Goal: Book appointment/travel/reservation

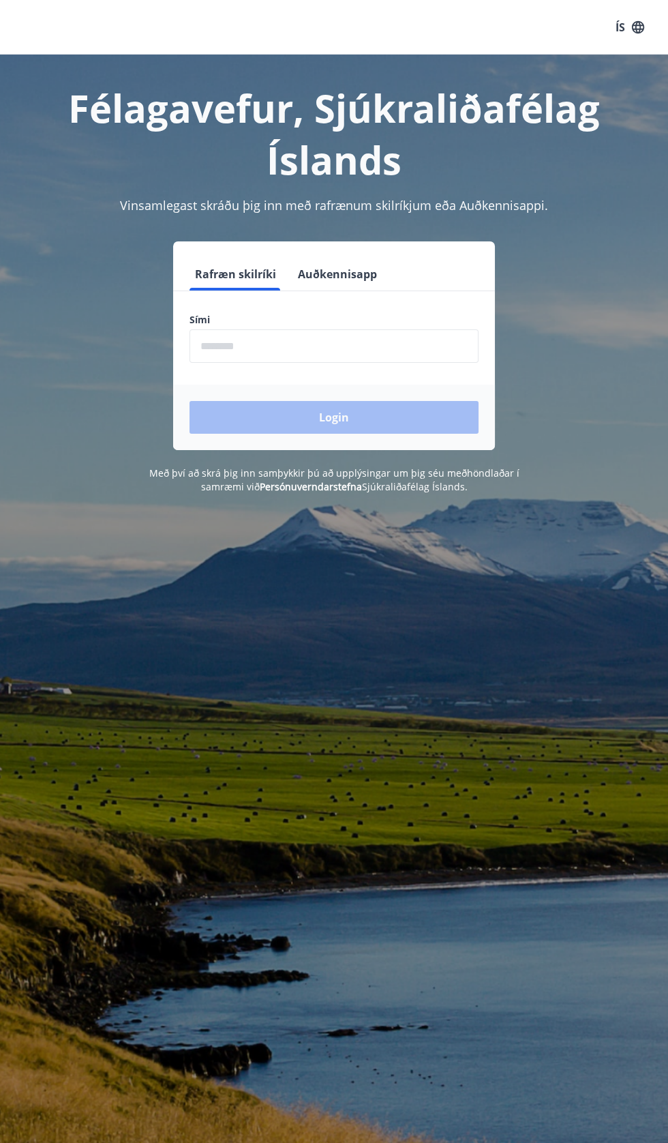
click at [346, 349] on input "phone" at bounding box center [334, 345] width 289 height 33
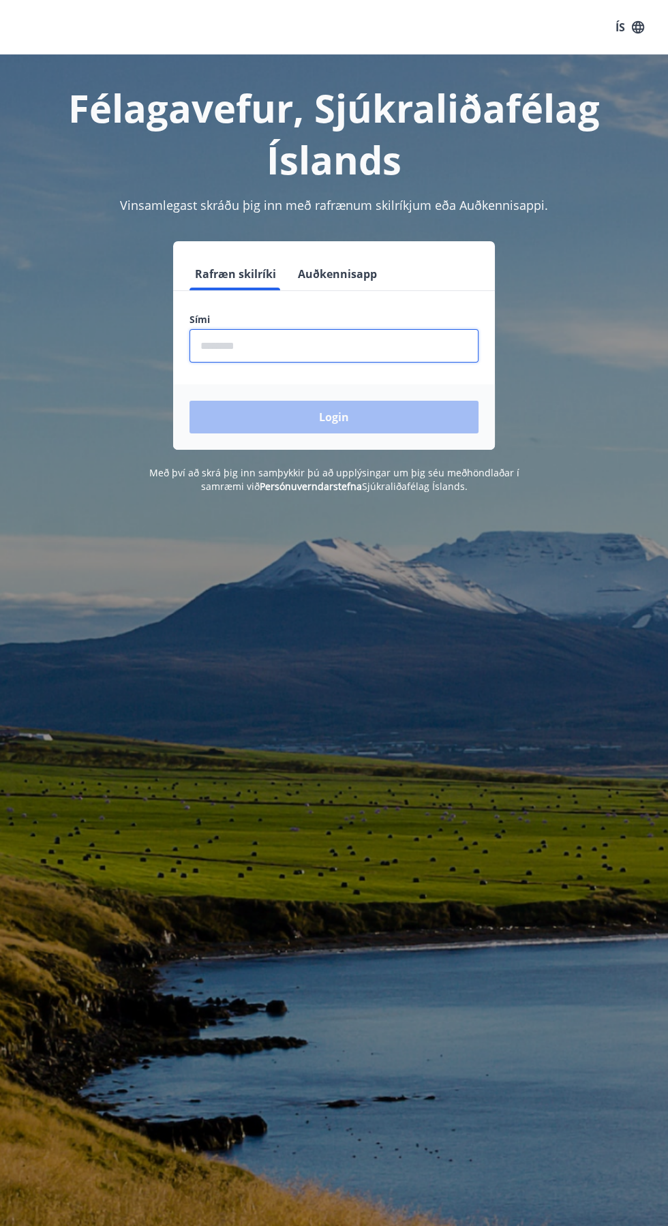
type input "********"
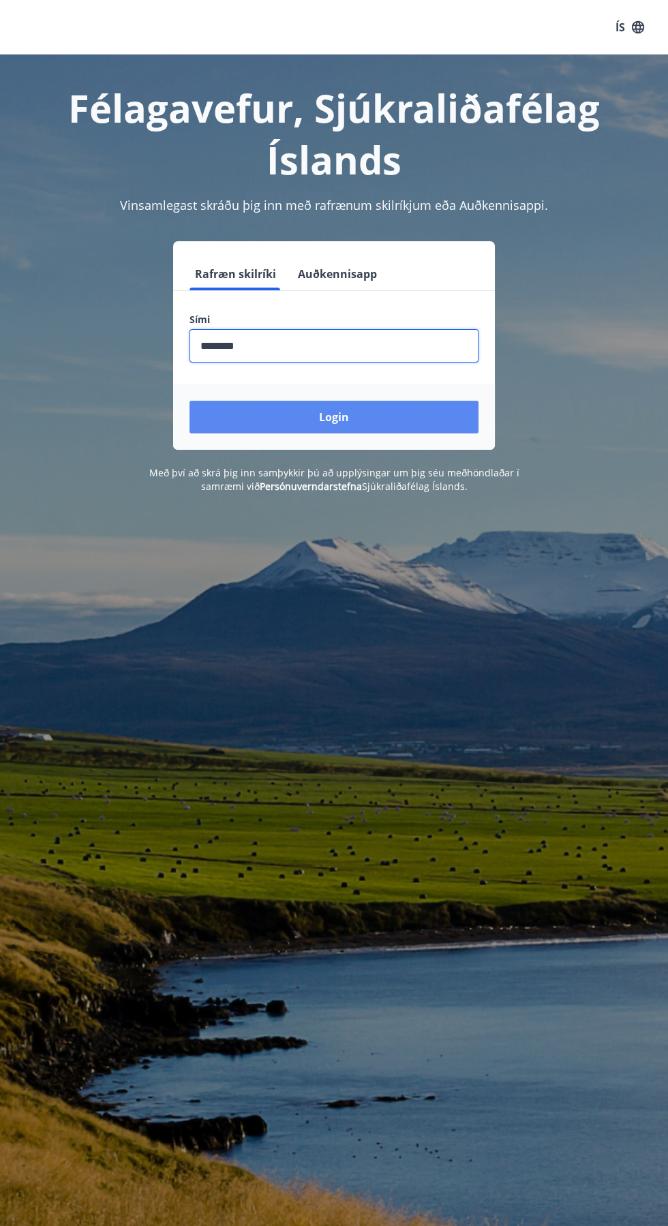
click at [252, 424] on button "Login" at bounding box center [334, 417] width 289 height 33
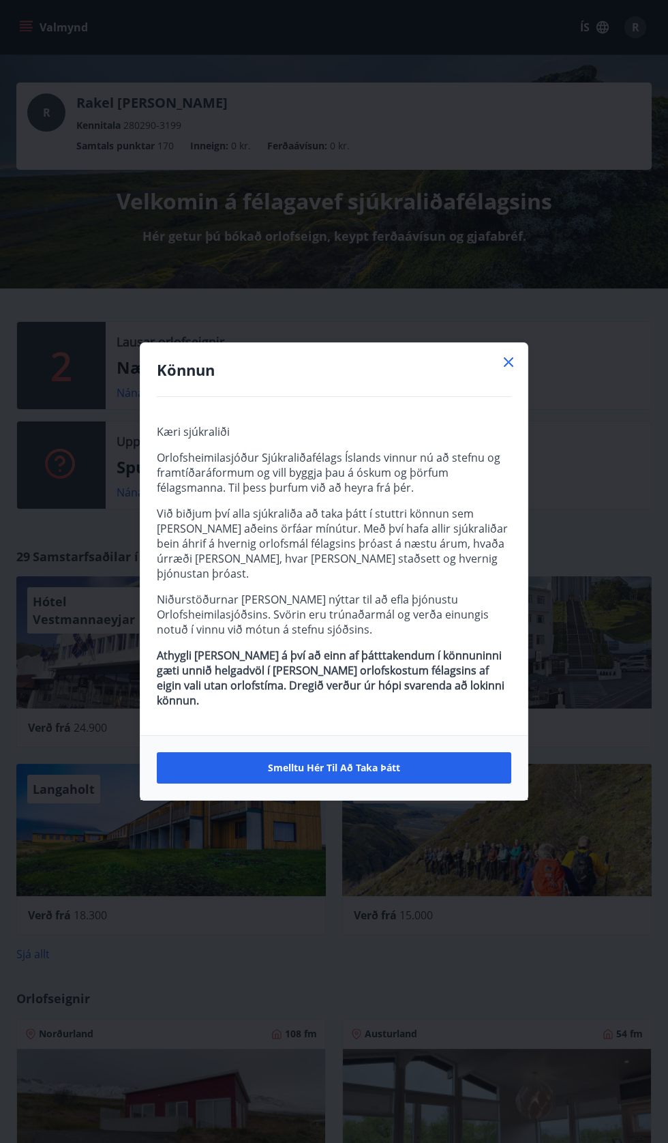
click at [541, 371] on div "Könnun Kæri sjúkraliði Orlofsheimilasjóður Sjúkraliðafélags Íslands vinnur nú a…" at bounding box center [334, 571] width 668 height 1143
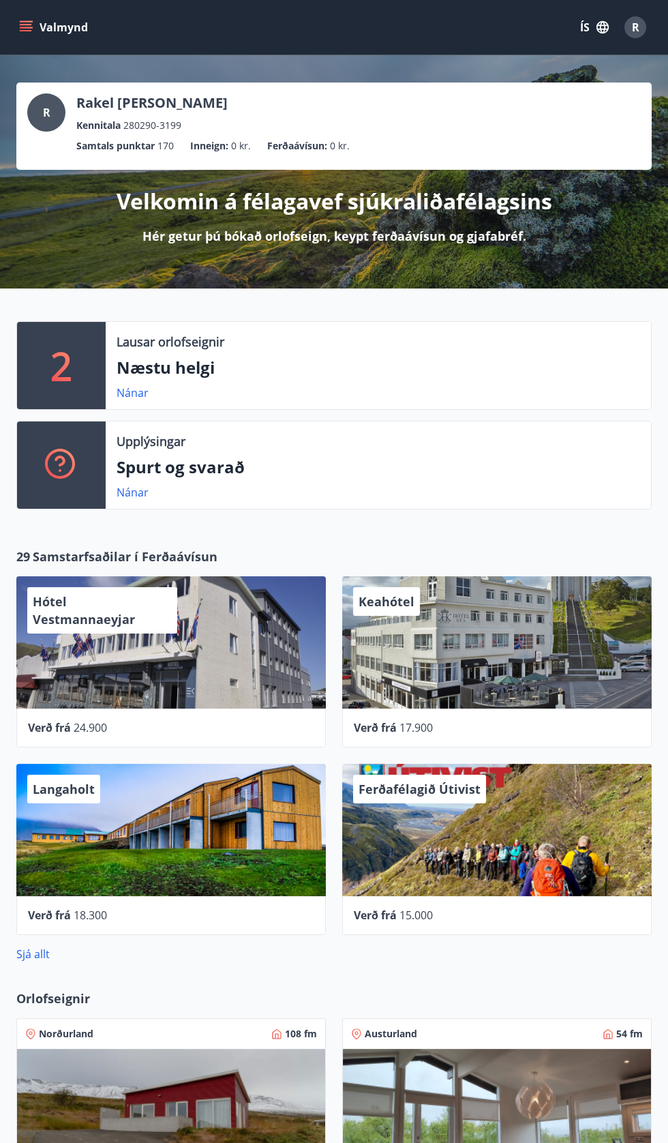
click at [202, 363] on p "Næstu helgi" at bounding box center [379, 367] width 524 height 23
click at [143, 395] on link "Nánar" at bounding box center [133, 392] width 32 height 15
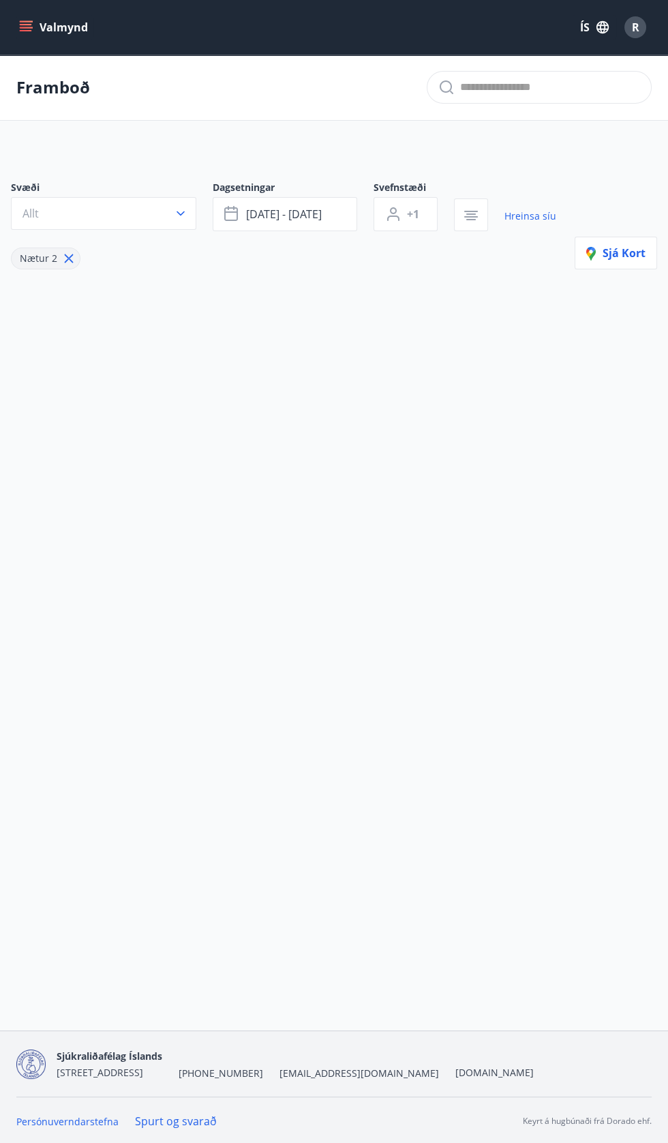
type input "*"
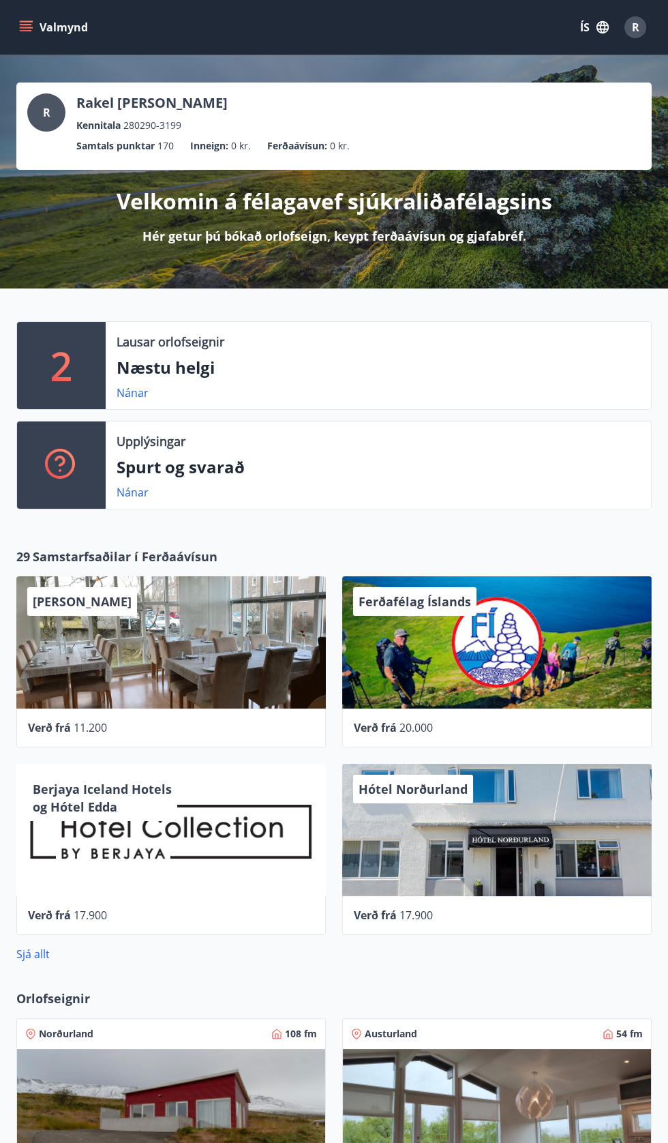
click at [25, 30] on icon "menu" at bounding box center [26, 30] width 12 height 1
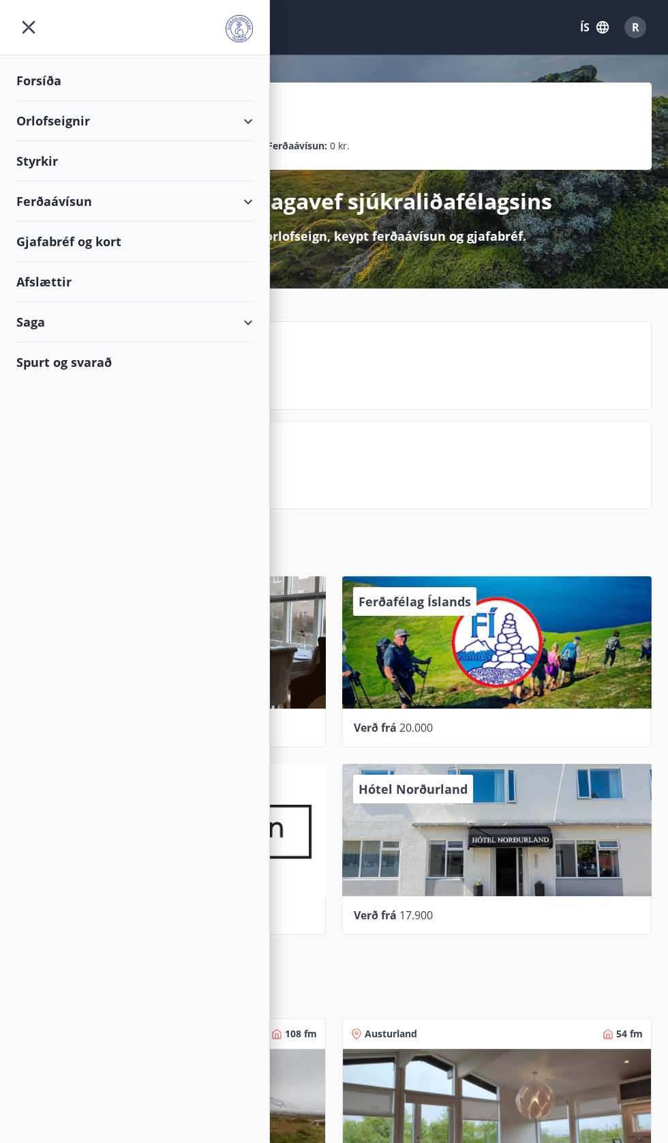
click at [250, 127] on div "Orlofseignir" at bounding box center [134, 121] width 237 height 40
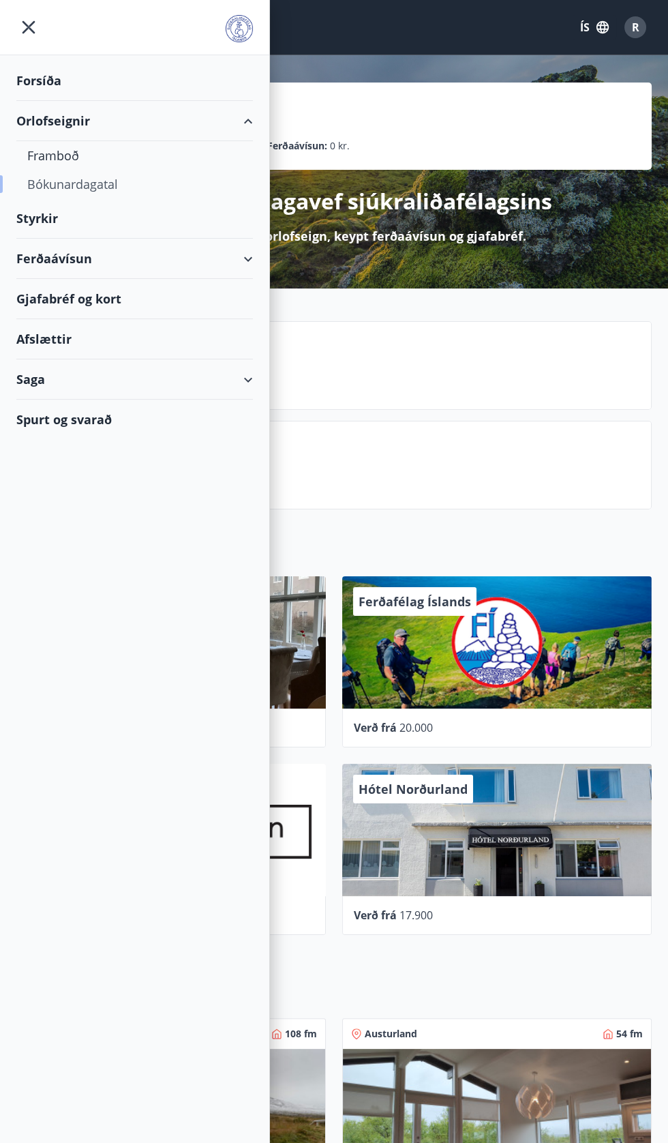
click at [109, 194] on div "Bókunardagatal" at bounding box center [134, 184] width 215 height 29
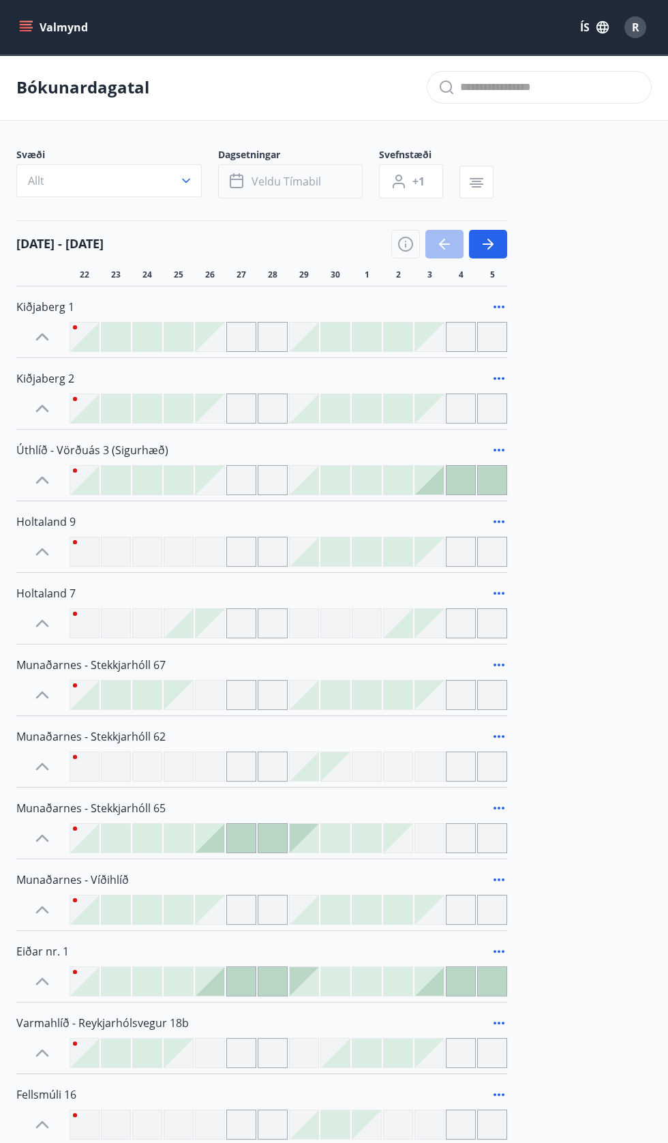
click at [236, 182] on icon "button" at bounding box center [238, 181] width 16 height 16
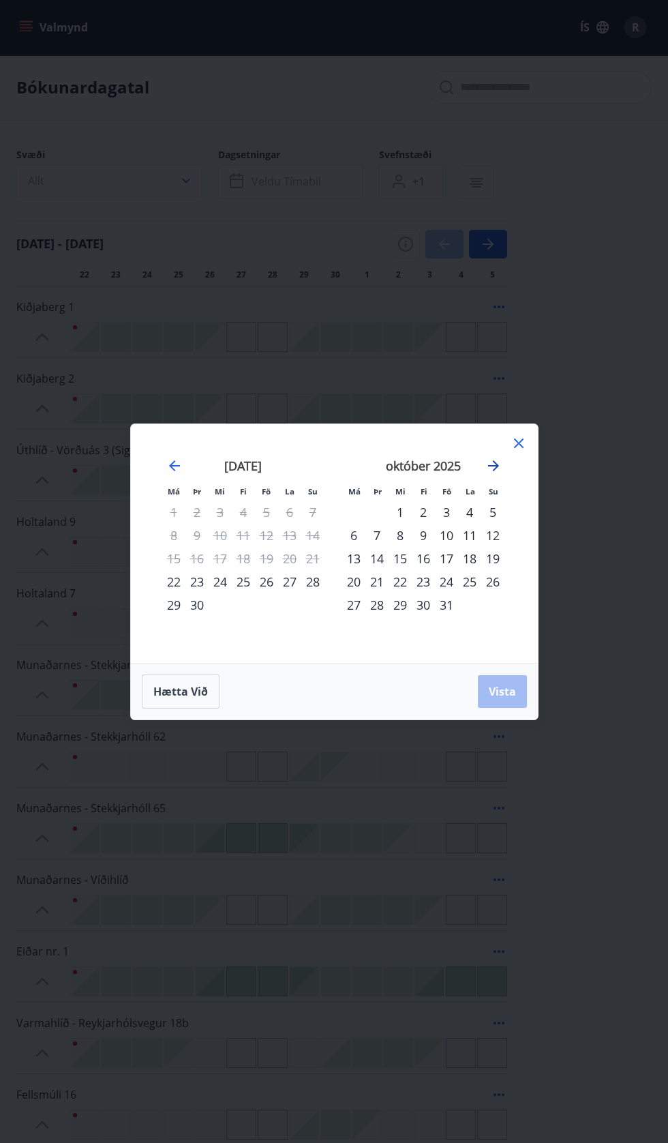
click at [493, 468] on icon "Move forward to switch to the next month." at bounding box center [493, 465] width 16 height 16
click at [446, 605] on div "28" at bounding box center [446, 604] width 23 height 23
click at [493, 605] on div "30" at bounding box center [492, 604] width 23 height 23
click at [509, 699] on button "Vista" at bounding box center [502, 691] width 49 height 33
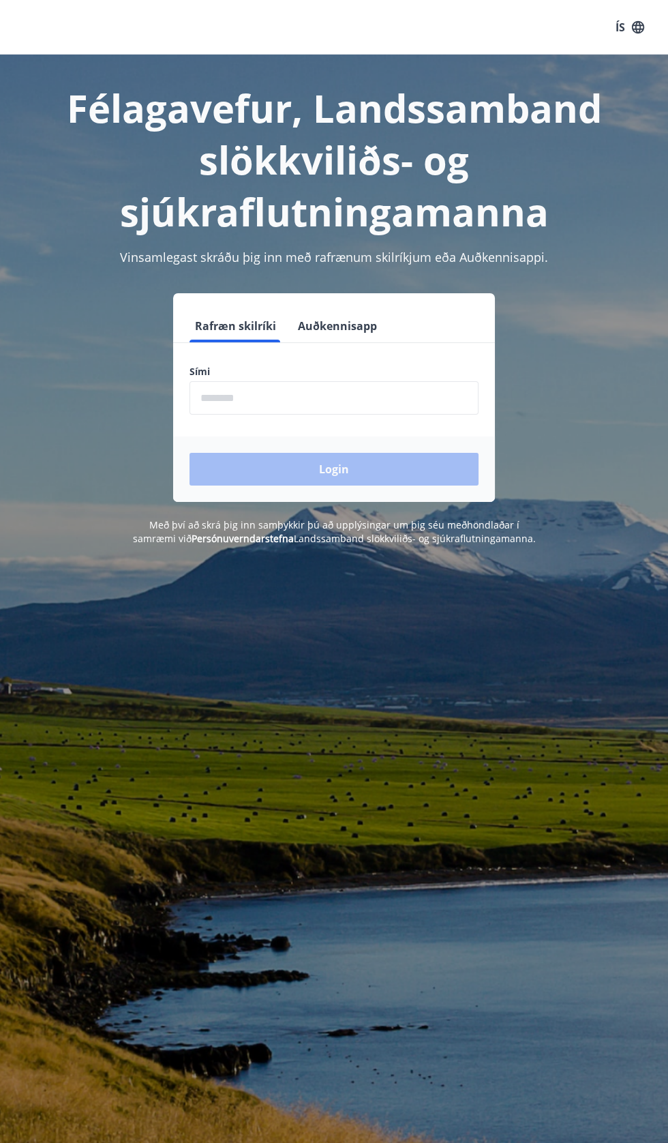
click at [329, 390] on input "phone" at bounding box center [334, 397] width 289 height 33
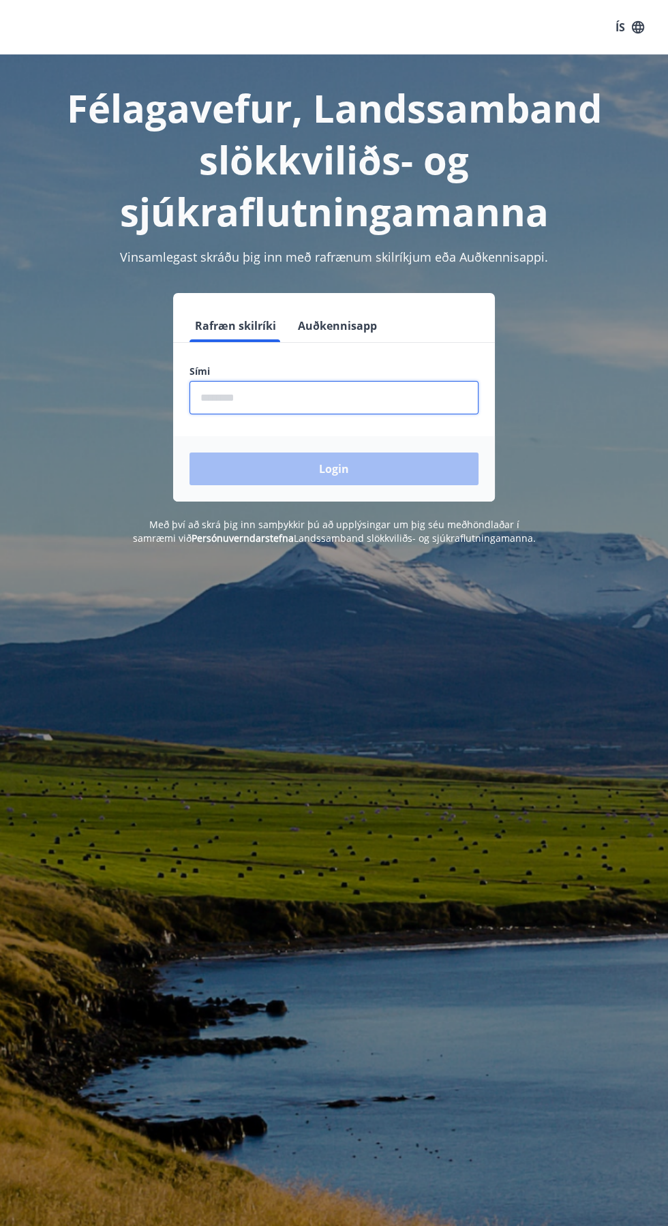
type input "********"
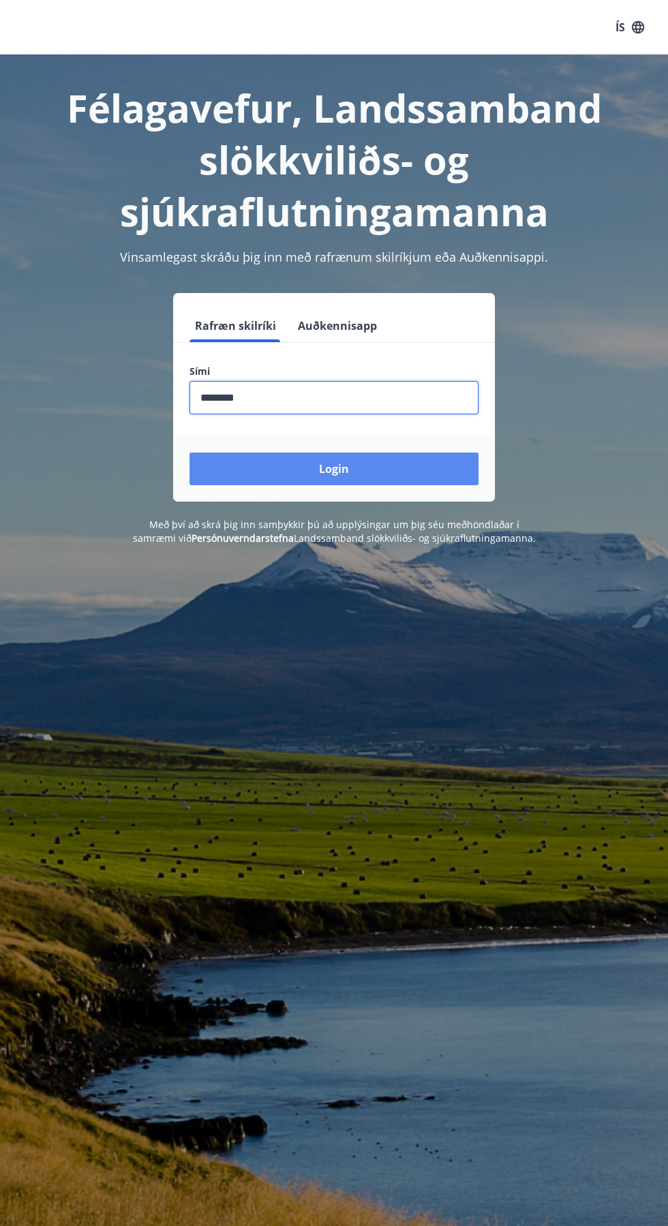
click at [388, 470] on button "Login" at bounding box center [334, 469] width 289 height 33
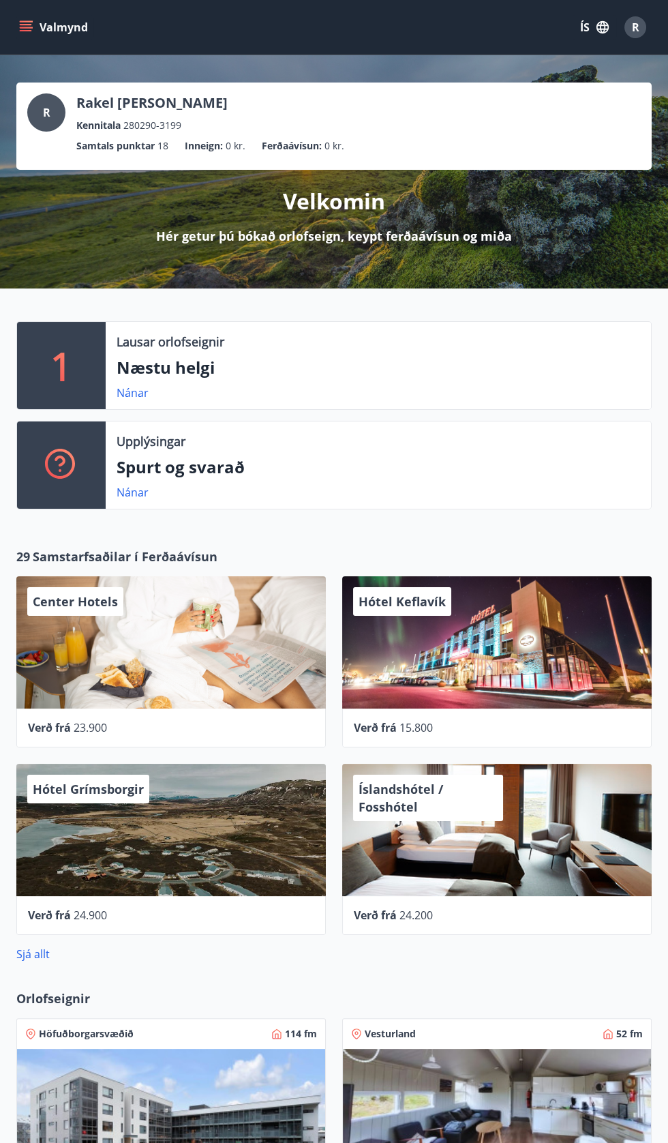
click at [19, 27] on icon "menu" at bounding box center [26, 27] width 14 height 14
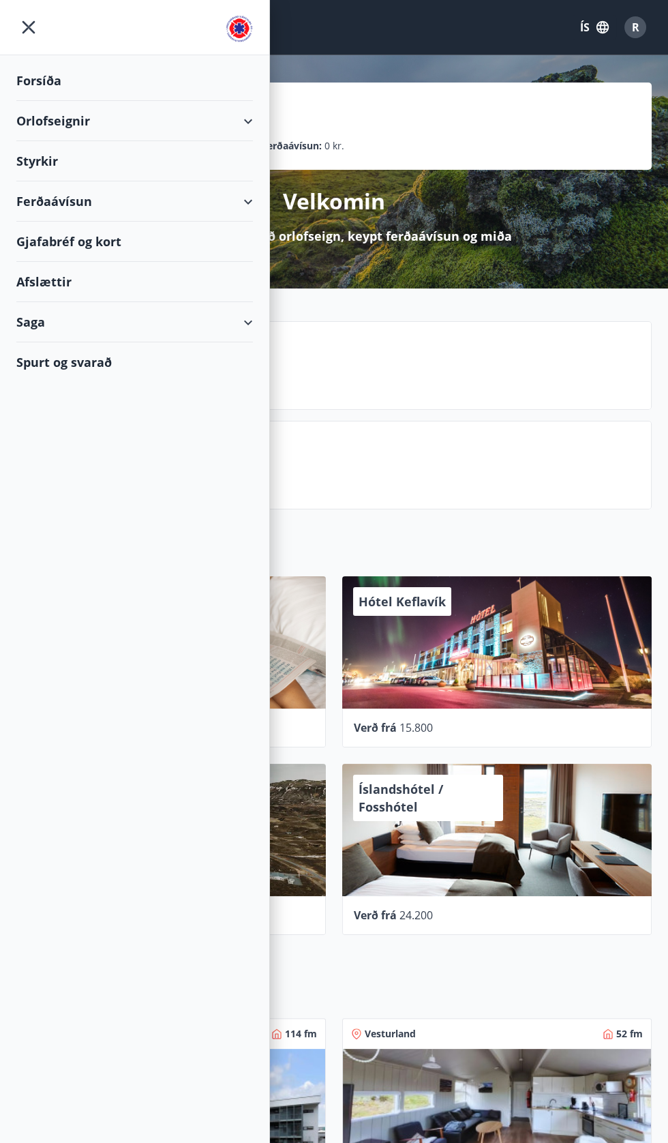
click at [81, 132] on div "Orlofseignir" at bounding box center [134, 121] width 237 height 40
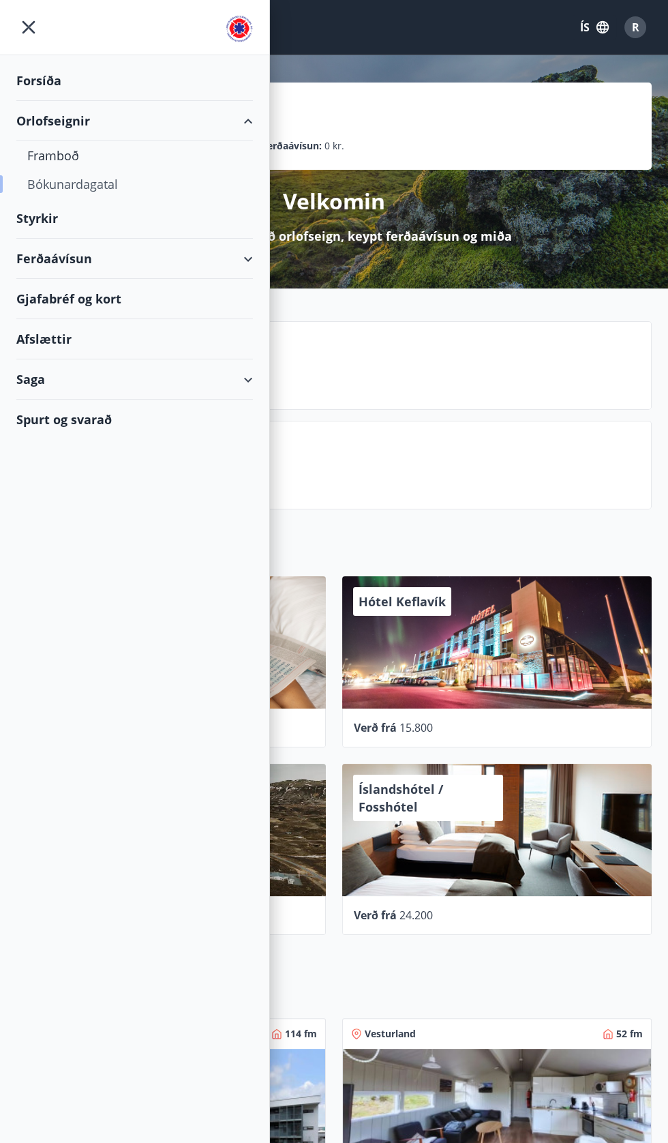
click at [49, 192] on div "Bókunardagatal" at bounding box center [134, 184] width 215 height 29
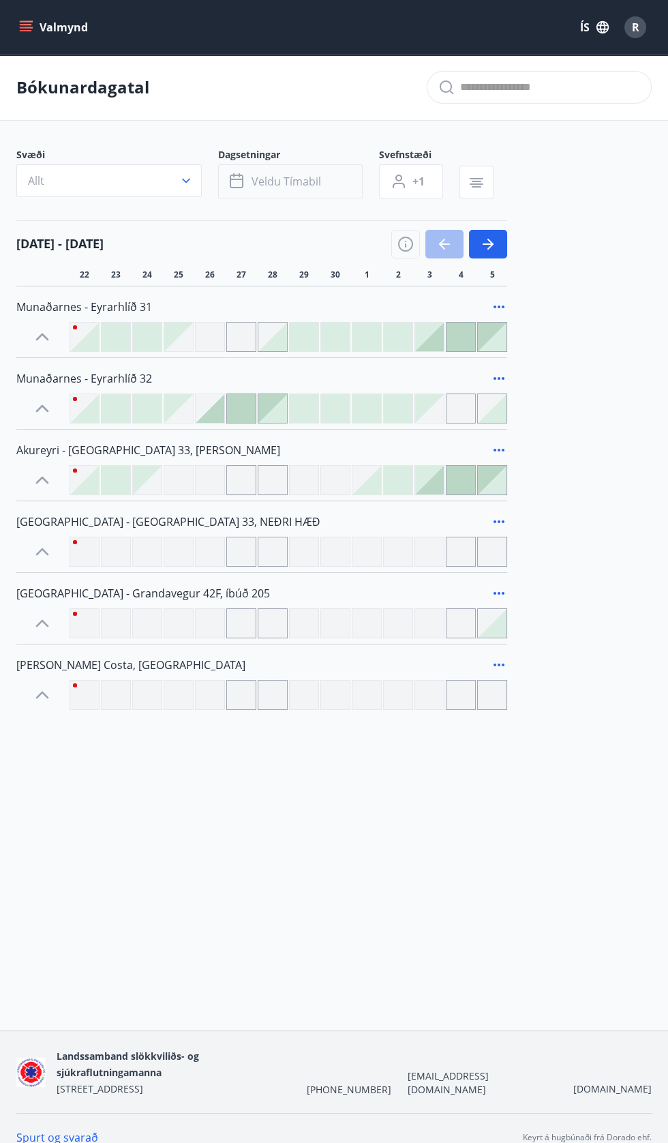
click at [332, 168] on button "Veldu tímabil" at bounding box center [290, 181] width 145 height 34
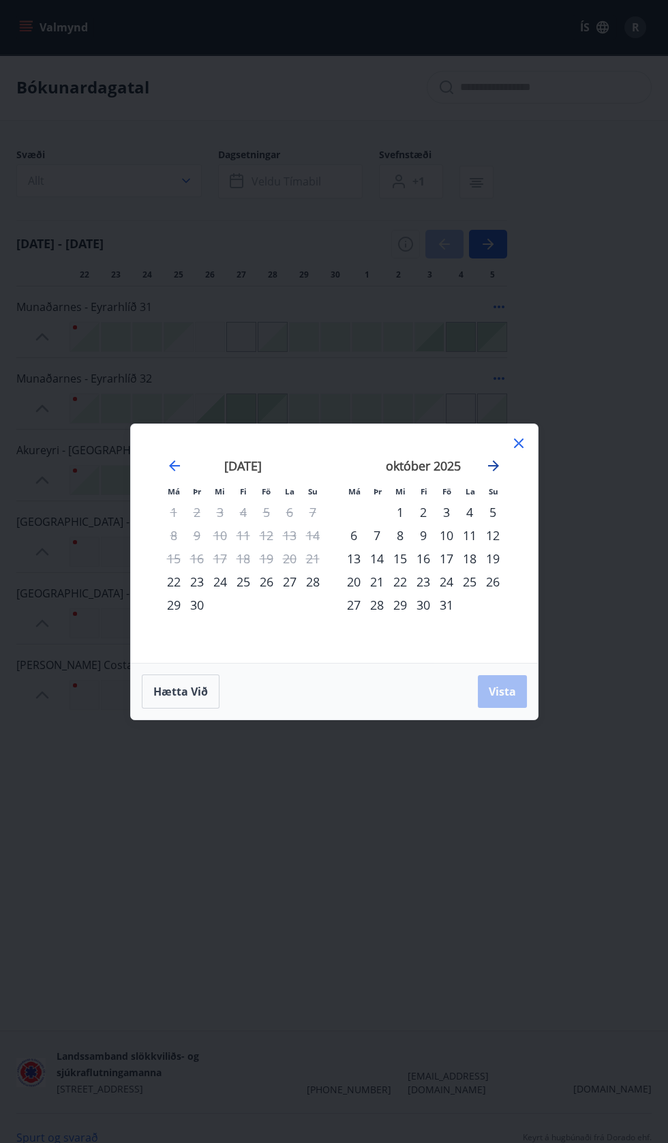
click at [500, 457] on icon "Move forward to switch to the next month." at bounding box center [493, 465] width 16 height 16
click at [489, 466] on icon "Move forward to switch to the next month." at bounding box center [493, 465] width 11 height 11
click at [266, 611] on div "28" at bounding box center [266, 604] width 23 height 23
click at [312, 605] on div "30" at bounding box center [312, 604] width 23 height 23
click at [502, 693] on span "Vista" at bounding box center [502, 691] width 27 height 15
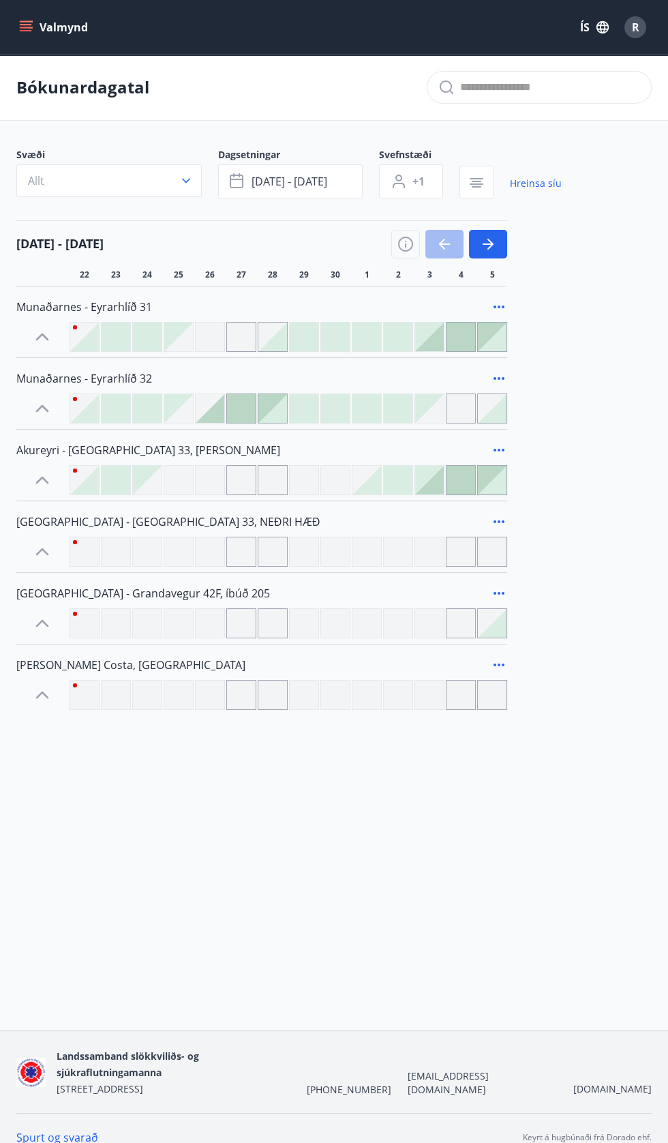
click at [52, 520] on span "Akureyri - Skálatún 33, NEÐRI HÆÐ" at bounding box center [168, 521] width 304 height 15
click at [44, 27] on button "Valmynd" at bounding box center [54, 27] width 77 height 25
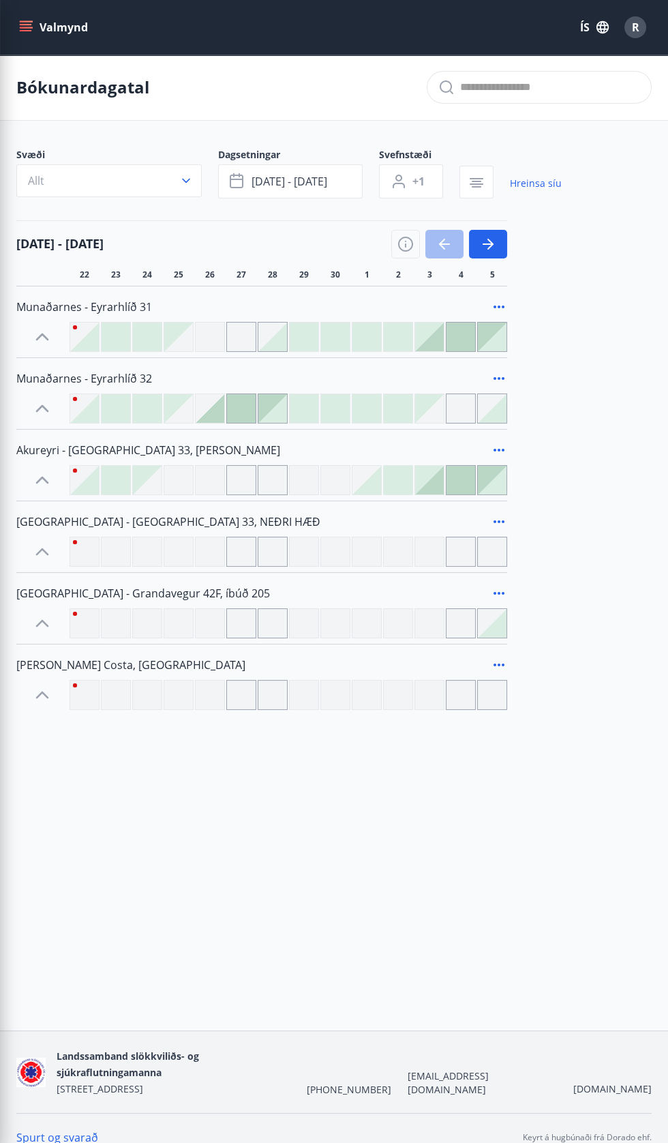
click at [502, 834] on div "Valmynd ÍS R Bókunardagatal Svæði Allt Dagsetningar nóv 28 - nóv 30 Svefnstæði …" at bounding box center [334, 515] width 668 height 1030
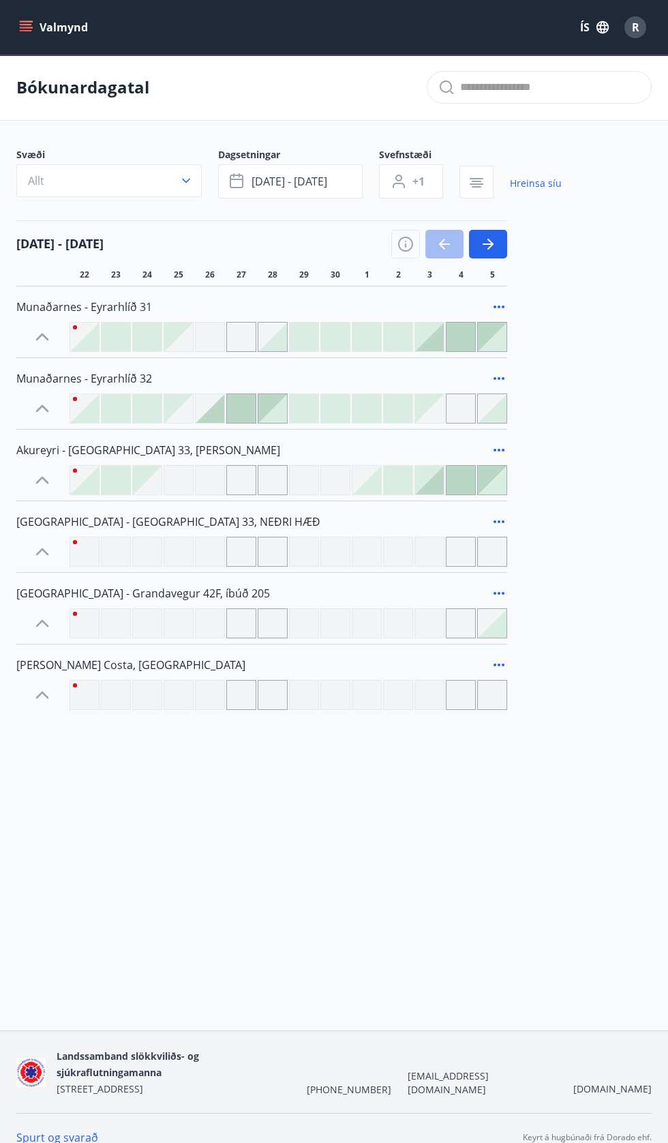
click at [42, 20] on button "Valmynd" at bounding box center [54, 27] width 77 height 25
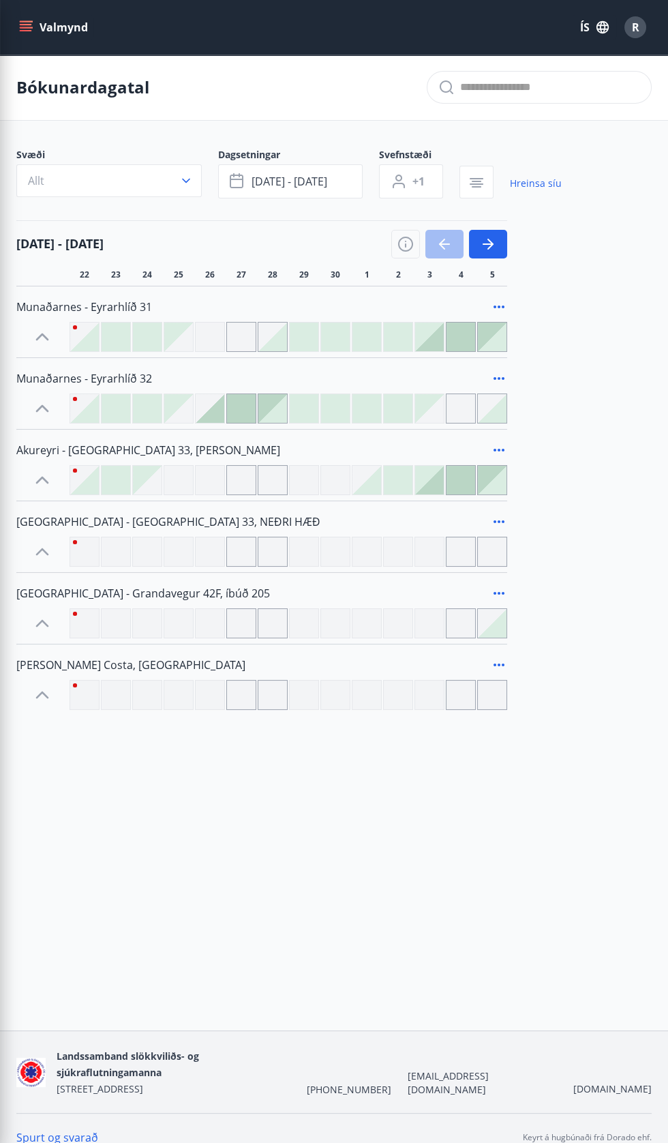
click at [442, 779] on div "Valmynd ÍS R Bókunardagatal Svæði Allt Dagsetningar nóv 28 - nóv 30 Svefnstæði …" at bounding box center [334, 515] width 668 height 1030
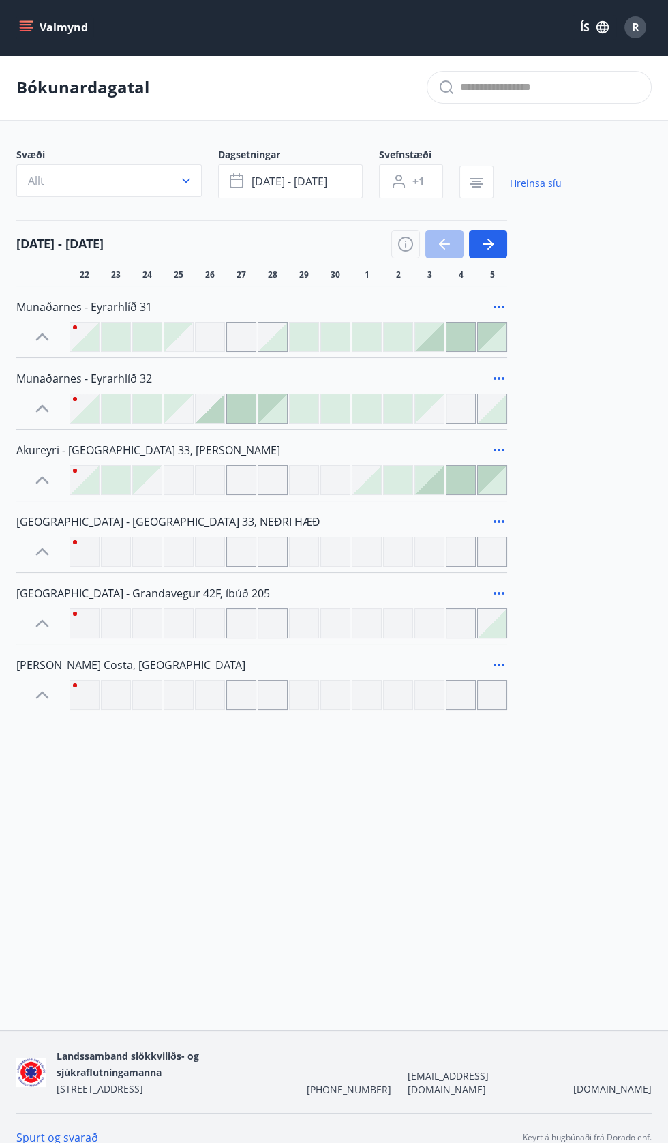
click at [25, 30] on icon "menu" at bounding box center [26, 30] width 12 height 1
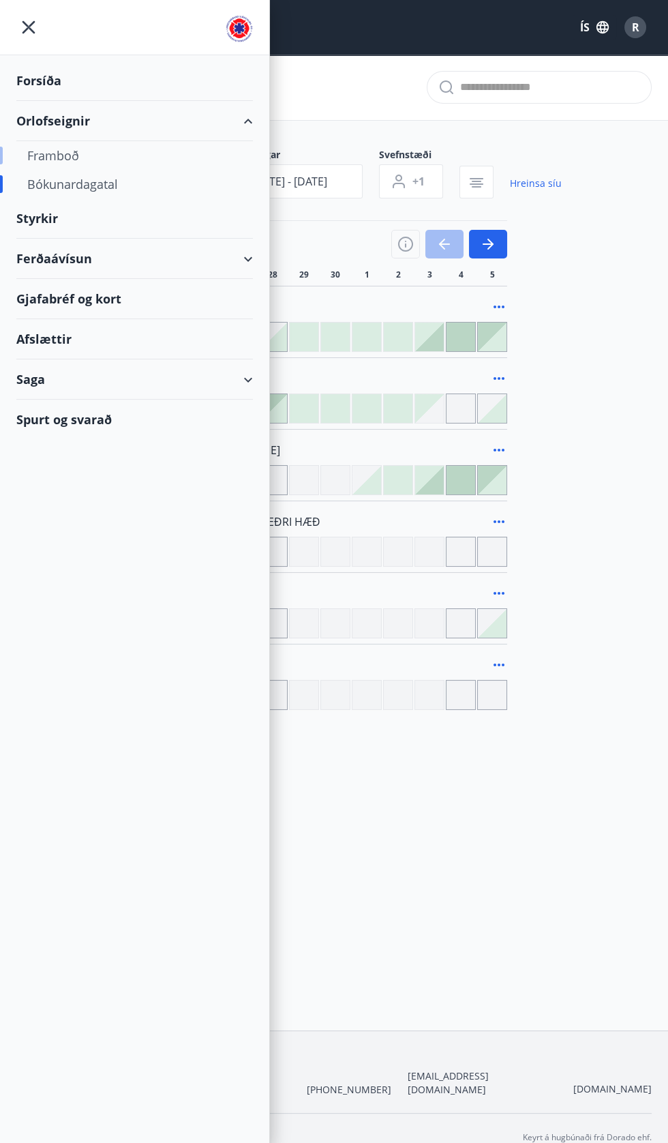
click at [61, 152] on div "Framboð" at bounding box center [134, 155] width 215 height 29
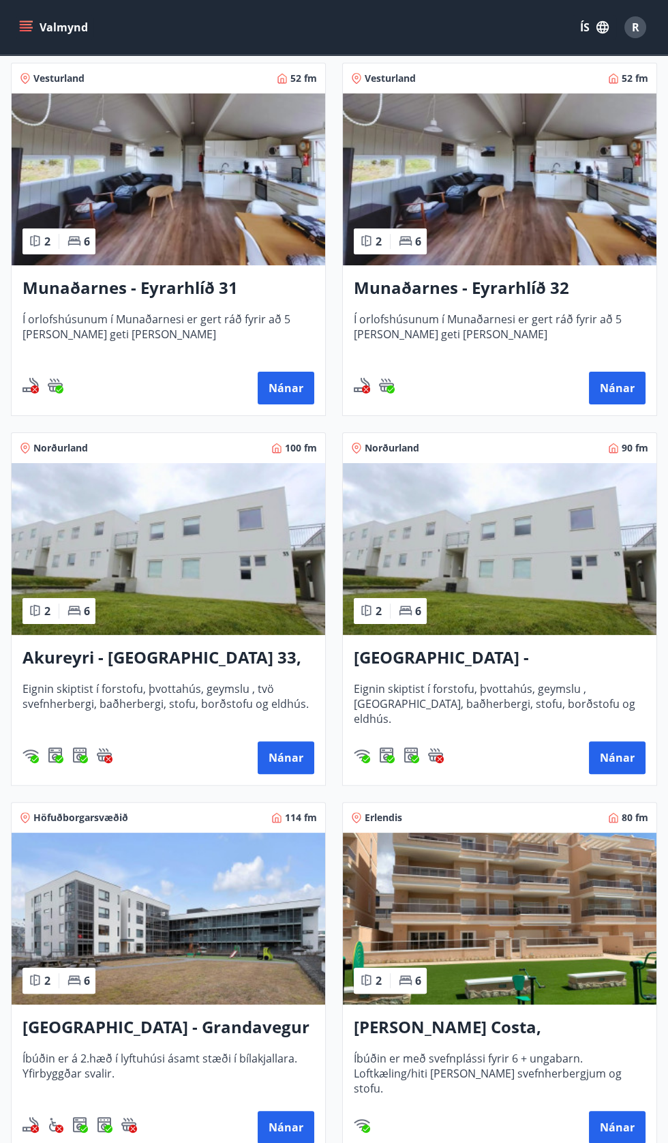
scroll to position [262, 0]
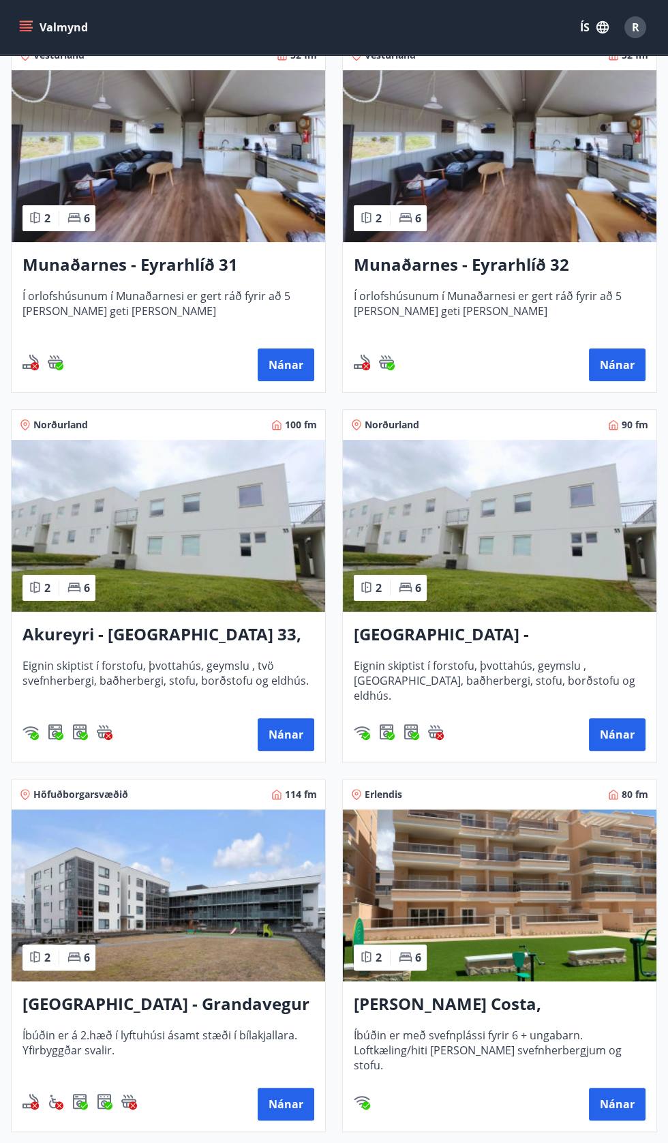
click at [559, 652] on div "Akureyri - Skálatún 33, NEÐRI HÆÐ Eignin skiptist í forstofu, þvottahús, geymsl…" at bounding box center [500, 687] width 314 height 150
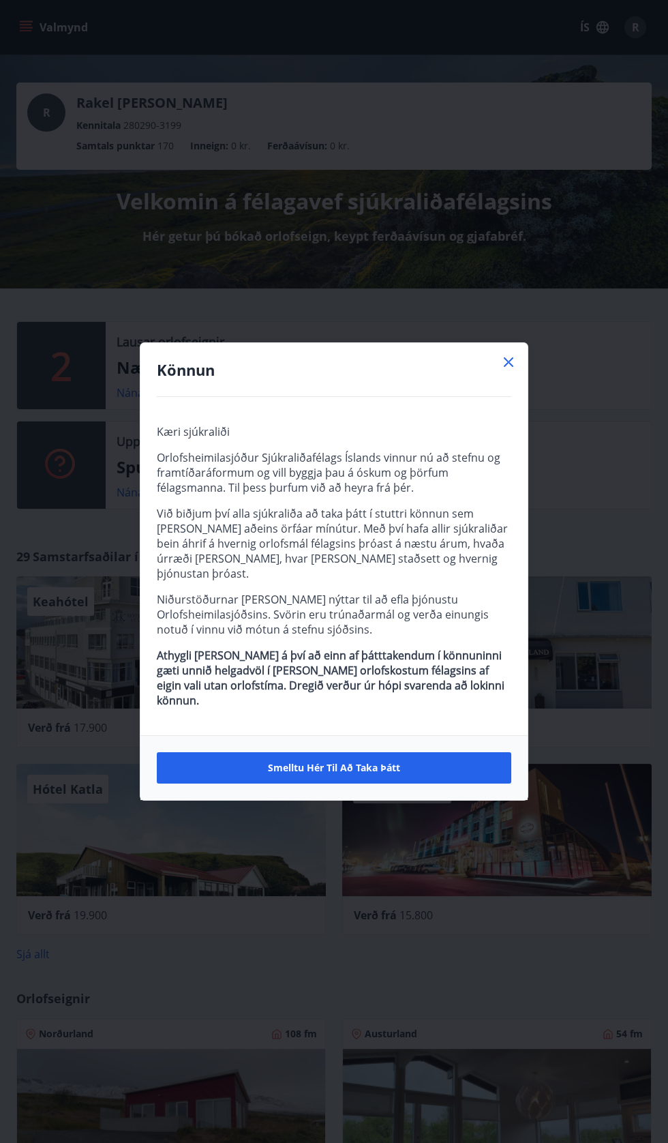
click at [515, 370] on icon at bounding box center [508, 362] width 16 height 16
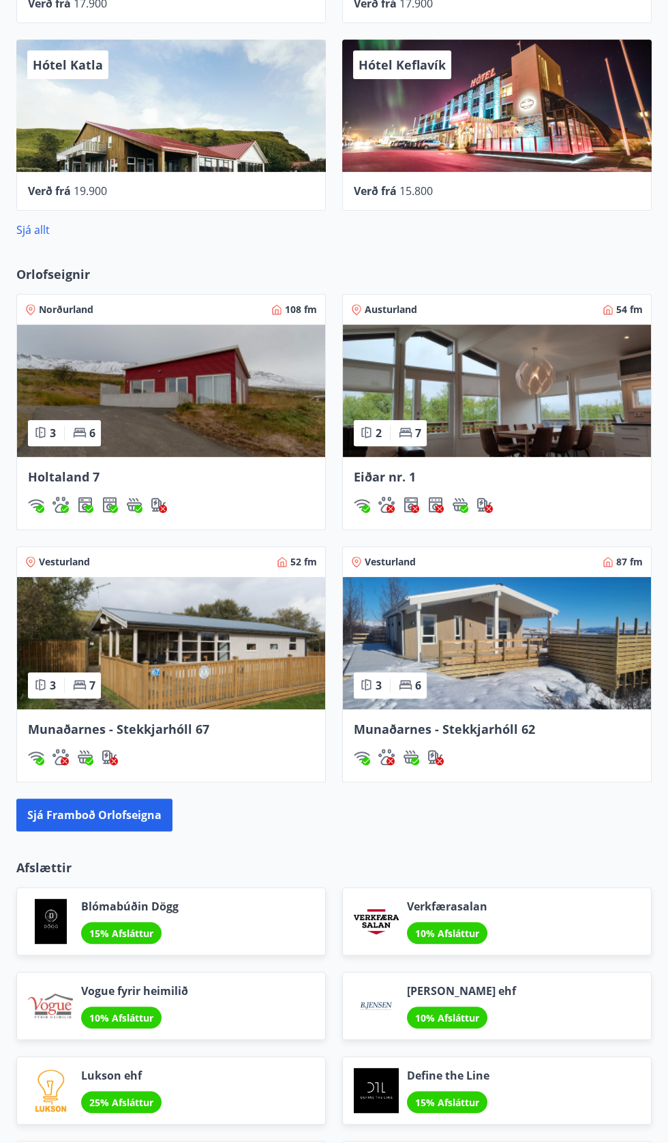
scroll to position [815, 0]
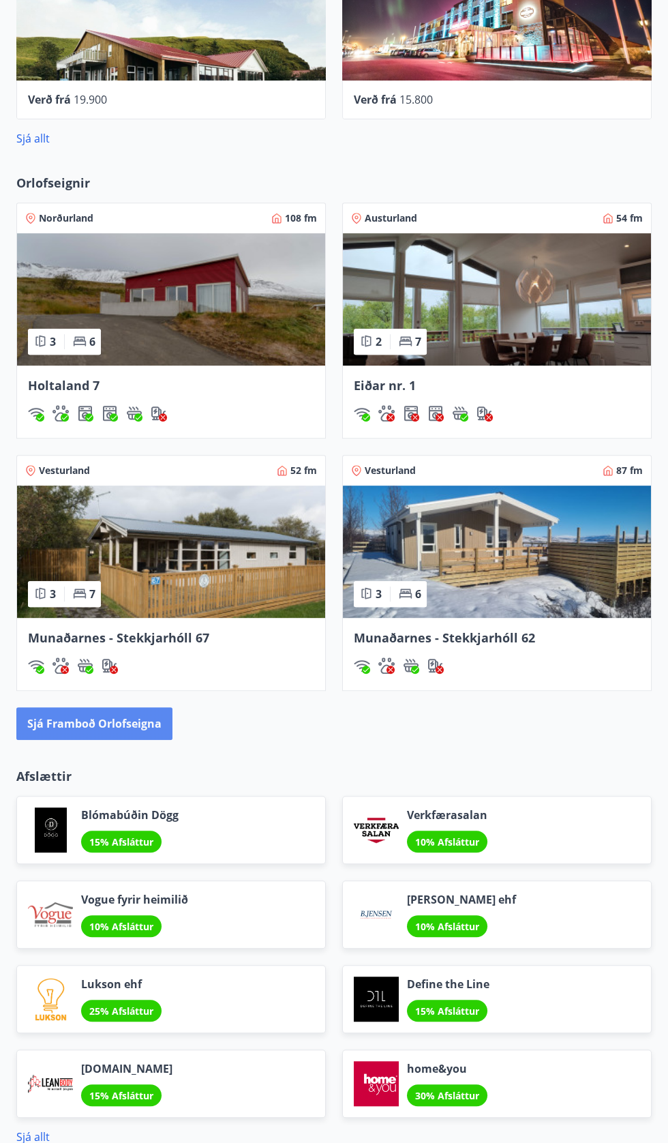
click at [147, 721] on button "Sjá framboð orlofseigna" at bounding box center [94, 723] width 156 height 33
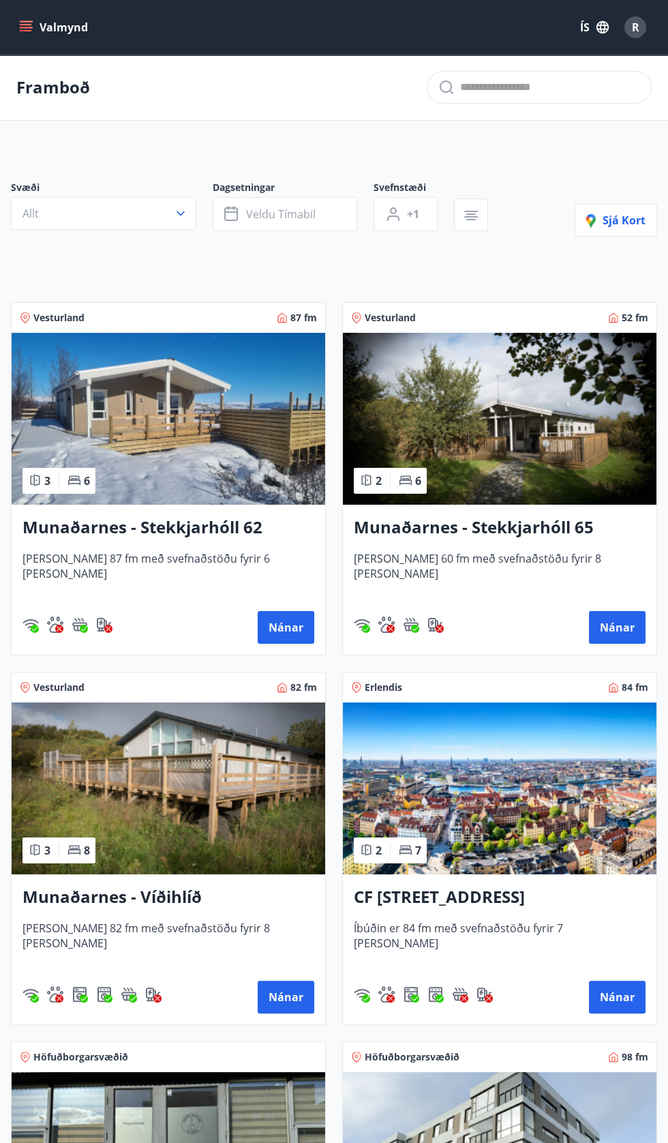
click at [265, 820] on img at bounding box center [169, 788] width 314 height 172
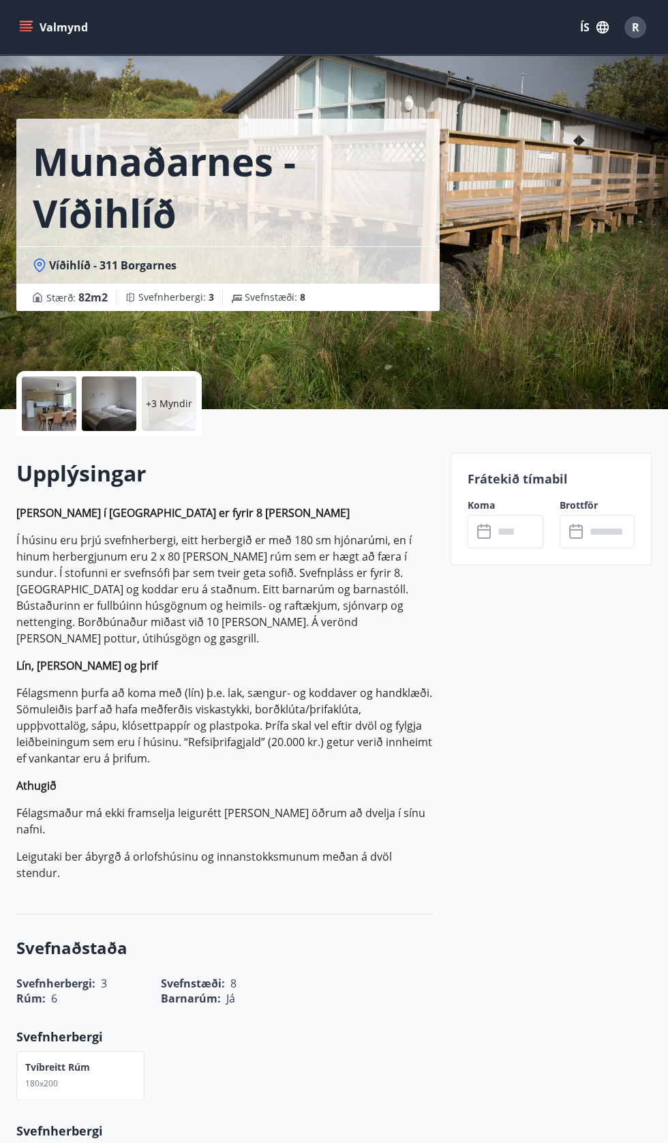
click at [509, 522] on input "text" at bounding box center [518, 531] width 49 height 33
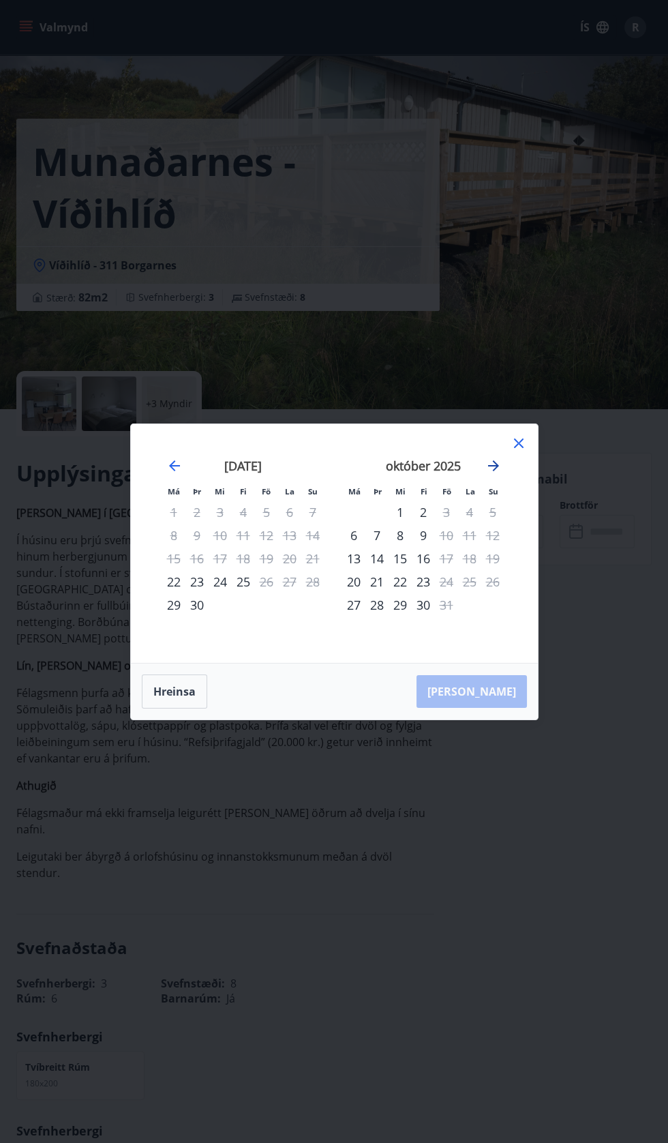
click at [494, 462] on icon "Move forward to switch to the next month." at bounding box center [493, 465] width 11 height 11
click at [496, 508] on div "2" at bounding box center [492, 511] width 23 height 23
click at [493, 466] on icon "Move forward to switch to the next month." at bounding box center [493, 465] width 11 height 11
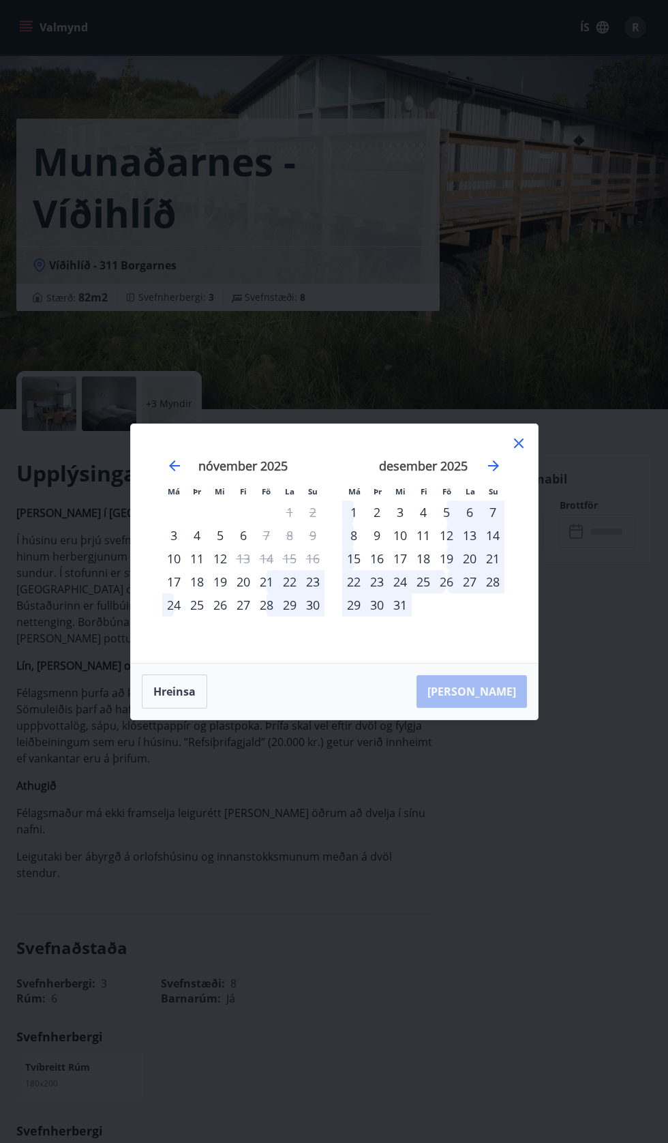
click at [535, 444] on div "Má Þr Mi Fi Fö La Su Má Þr Mi Fi Fö La Su október 2025 1 2 3 4 5 6 7 8 9 10 11 …" at bounding box center [334, 543] width 407 height 239
click at [430, 869] on div "Má Þr Mi Fi Fö La Su Má Þr Mi Fi Fö La Su október 2025 1 2 3 4 5 6 7 8 9 10 11 …" at bounding box center [334, 571] width 668 height 1143
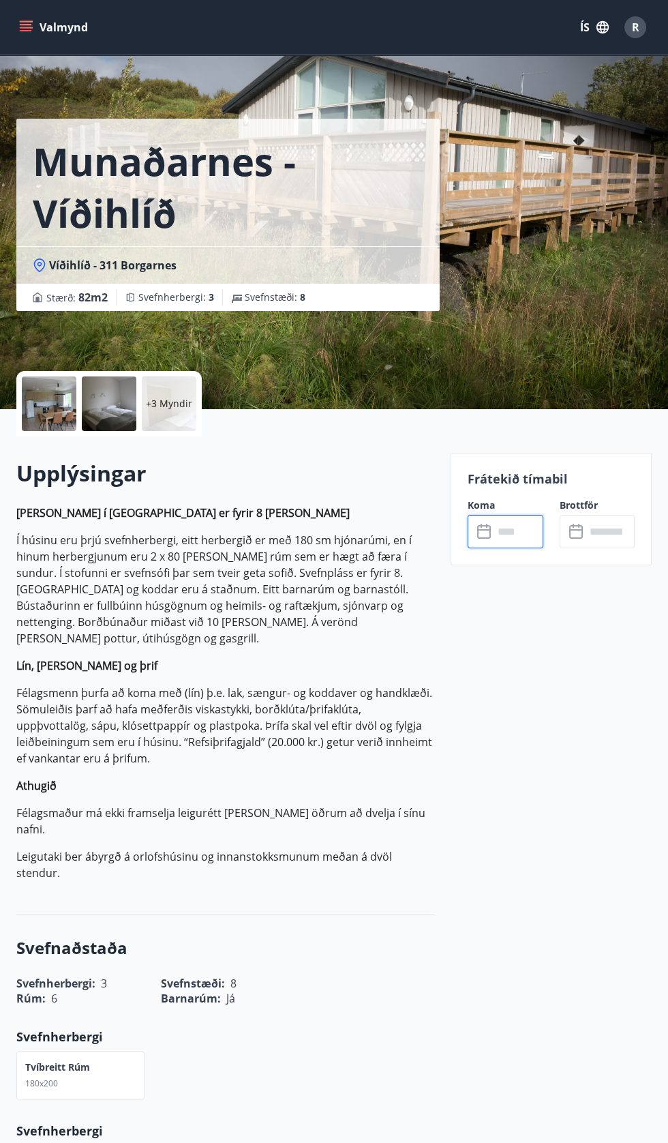
click at [128, 430] on div at bounding box center [109, 403] width 55 height 55
